Goal: Information Seeking & Learning: Learn about a topic

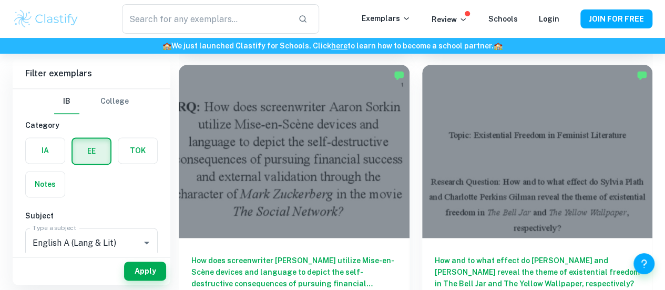
scroll to position [630, 0]
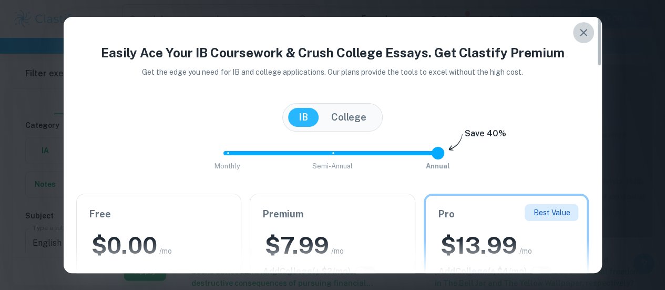
click at [586, 31] on icon "button" at bounding box center [583, 32] width 13 height 13
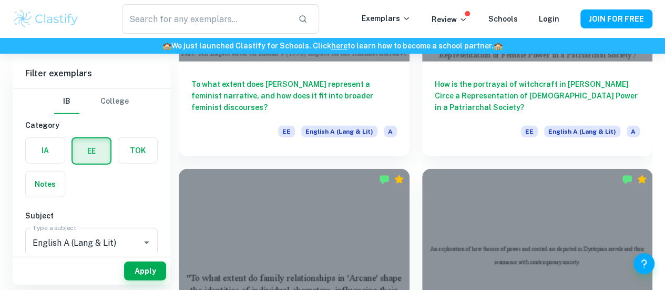
scroll to position [1366, 0]
click at [16, 68] on h6 "Filter exemplars" at bounding box center [92, 73] width 158 height 29
click at [153, 102] on div "[GEOGRAPHIC_DATA]" at bounding box center [91, 101] width 133 height 25
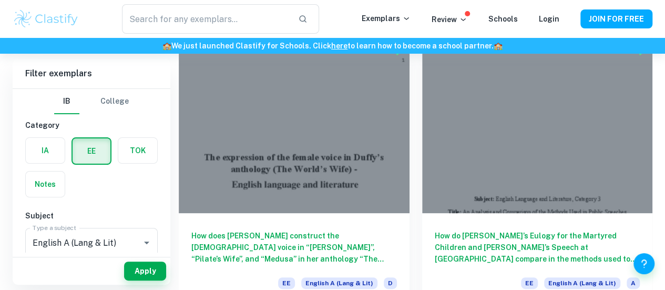
scroll to position [2058, 0]
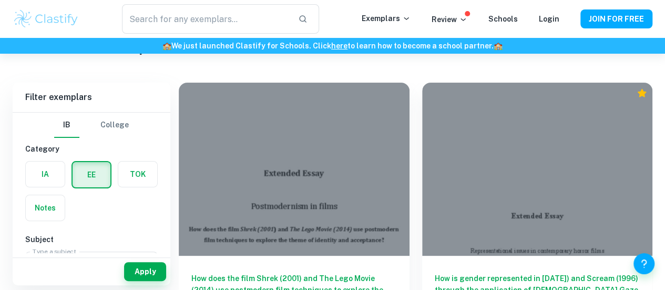
scroll to position [52, 0]
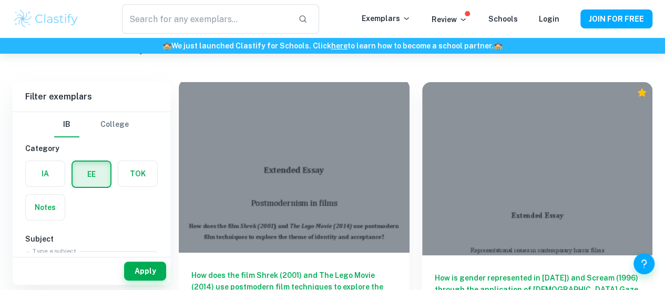
click at [200, 269] on h6 "How does the film Shrek (2001) and The Lego Movie (2014) use postmodern film te…" at bounding box center [294, 286] width 206 height 35
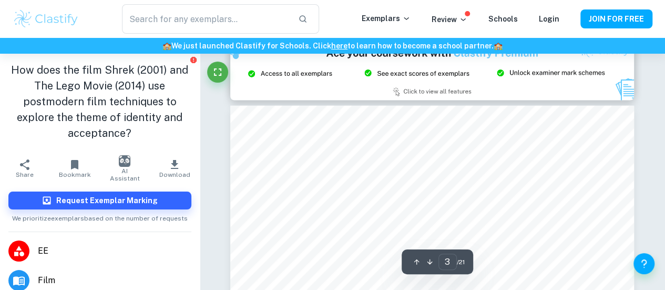
scroll to position [1146, 0]
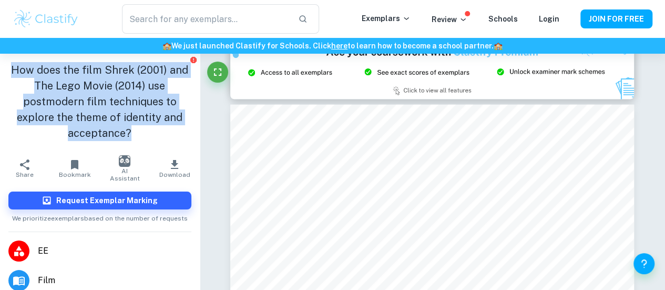
drag, startPoint x: 127, startPoint y: 133, endPoint x: 0, endPoint y: 58, distance: 146.9
click at [0, 58] on div "How does the film Shrek (2001) and The Lego Movie (2014) use postmodern film te…" at bounding box center [100, 104] width 200 height 100
copy h1 "How does the film Shrek (2001) and The Lego Movie (2014) use postmodern film te…"
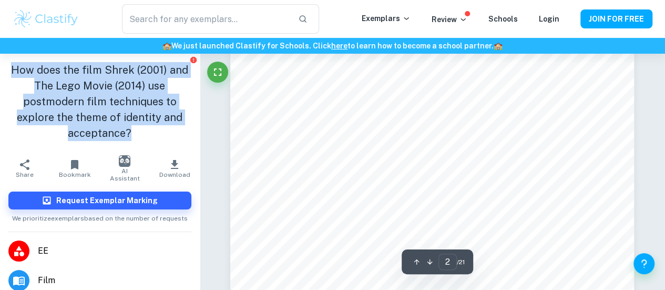
scroll to position [845, 0]
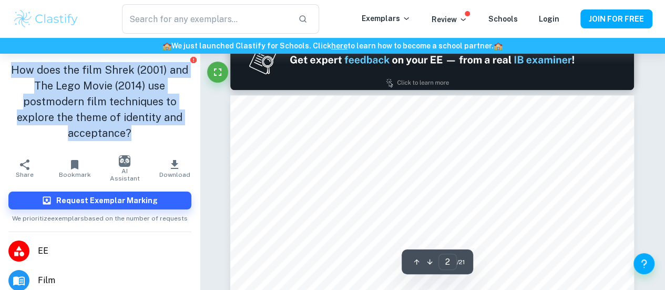
type input "1"
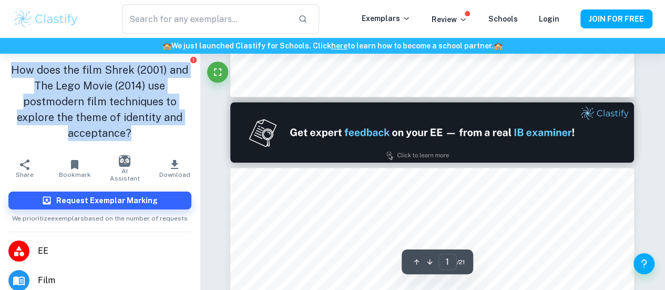
scroll to position [490, 0]
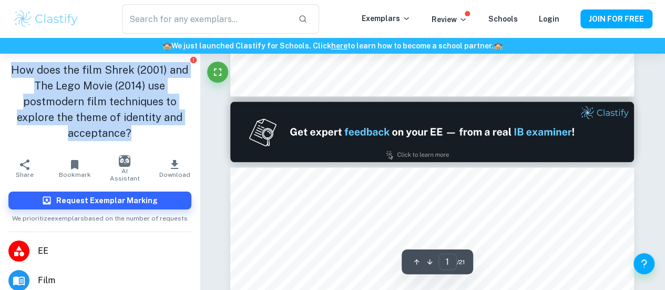
click at [349, 110] on img at bounding box center [432, 132] width 404 height 60
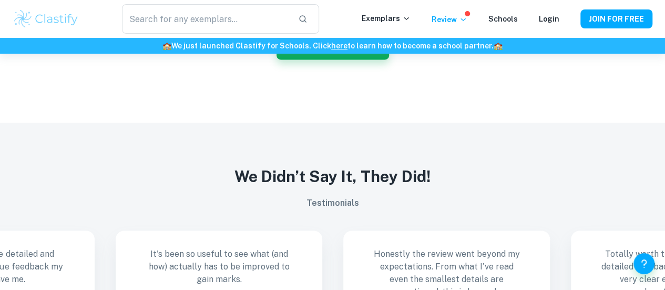
scroll to position [984, 0]
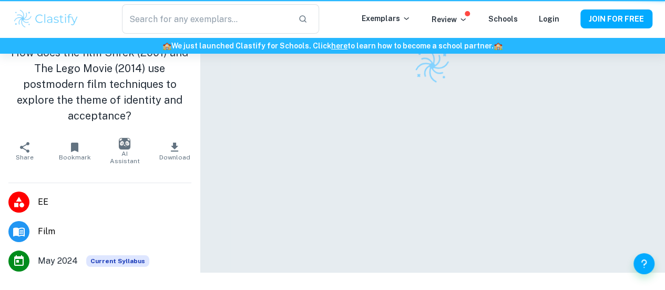
scroll to position [54, 0]
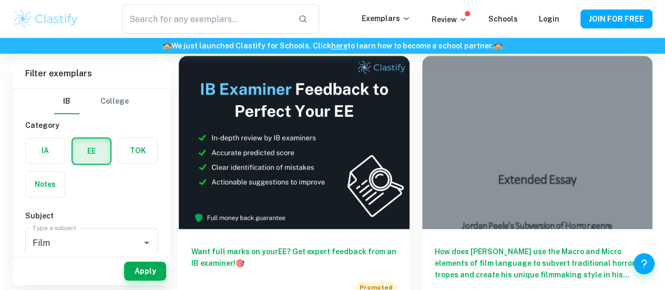
scroll to position [359, 0]
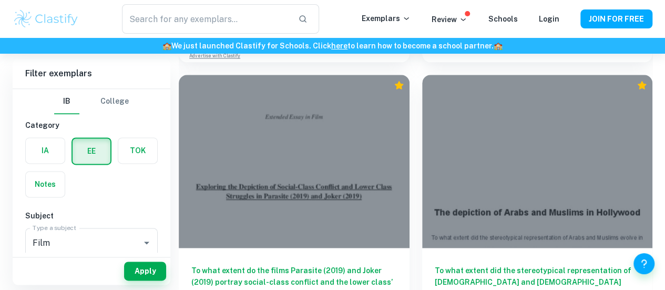
scroll to position [620, 0]
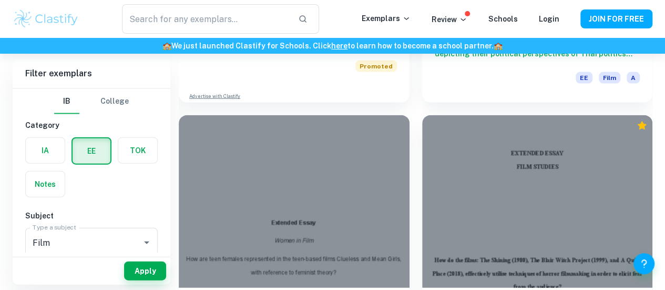
scroll to position [1147, 0]
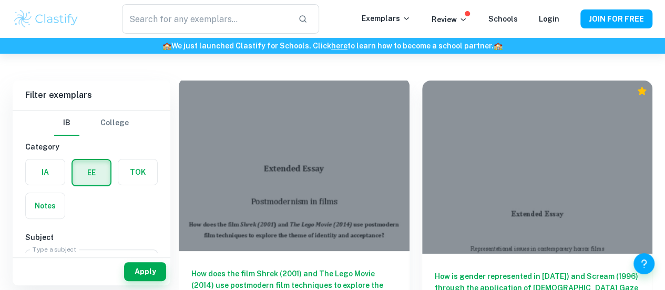
scroll to position [54, 0]
click at [228, 267] on h6 "How does the film Shrek (2001) and The Lego Movie (2014) use postmodern film te…" at bounding box center [294, 284] width 206 height 35
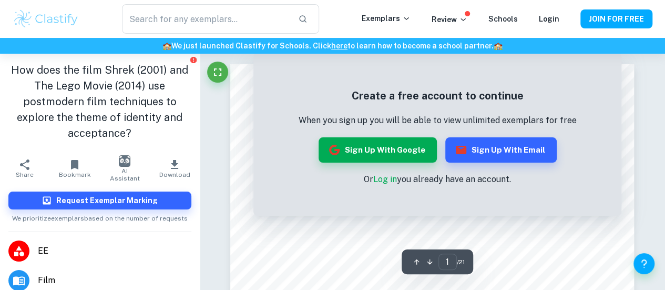
scroll to position [1, 0]
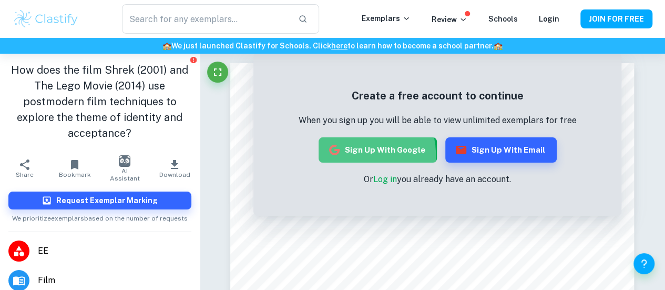
click at [354, 155] on button "Sign up with Google" at bounding box center [378, 149] width 118 height 25
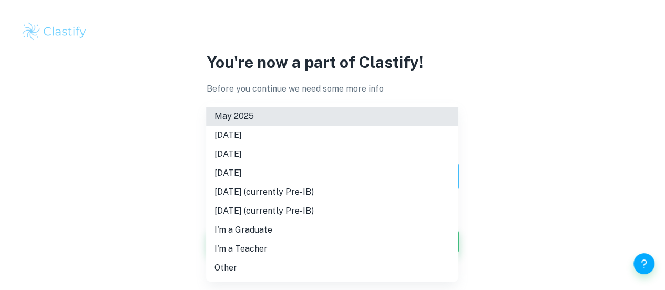
click at [439, 175] on body "We value your privacy We use cookies to enhance your browsing experience, serve…" at bounding box center [332, 145] width 665 height 290
click at [278, 170] on li "November 2026" at bounding box center [332, 173] width 252 height 19
type input "N26"
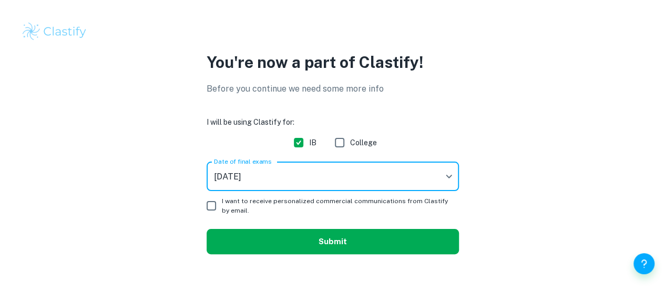
click at [238, 243] on button "Submit" at bounding box center [333, 241] width 252 height 25
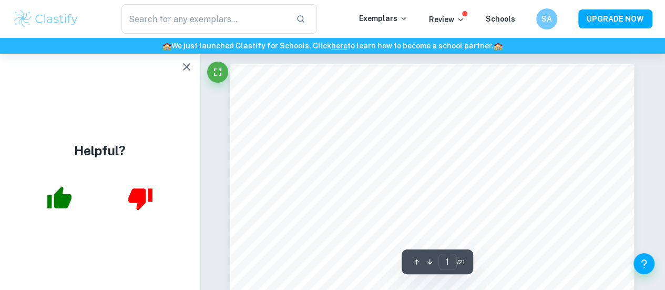
click at [188, 64] on icon "button" at bounding box center [186, 66] width 7 height 7
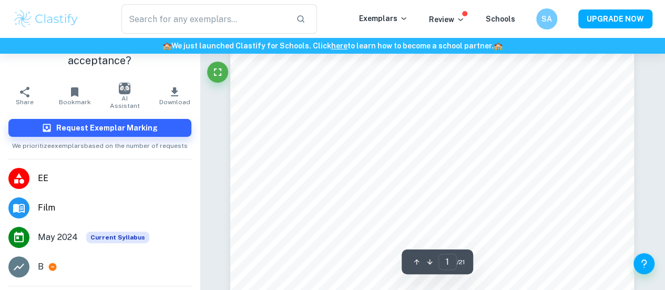
scroll to position [84, 0]
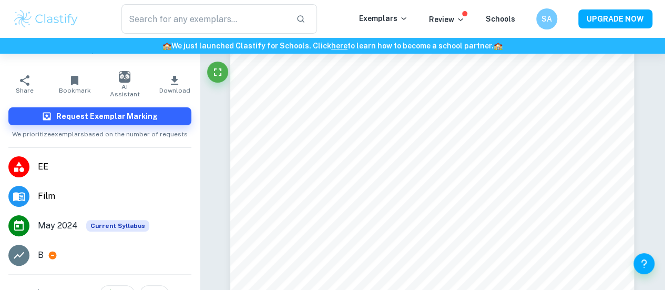
click at [168, 86] on icon "button" at bounding box center [174, 80] width 13 height 13
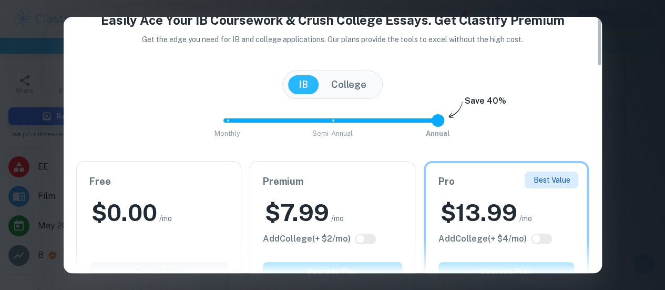
scroll to position [0, 0]
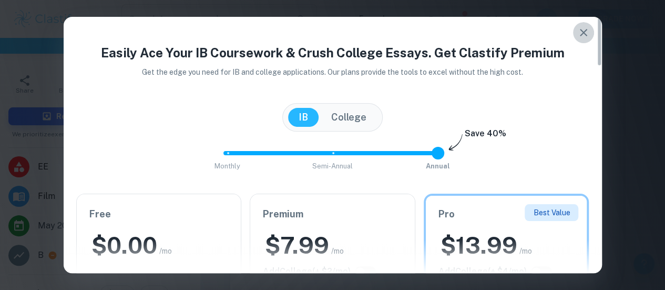
click at [587, 32] on icon "button" at bounding box center [583, 32] width 13 height 13
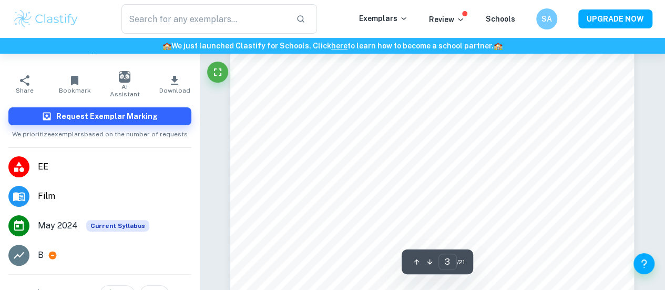
scroll to position [1255, 0]
type input "2"
